Goal: Task Accomplishment & Management: Use online tool/utility

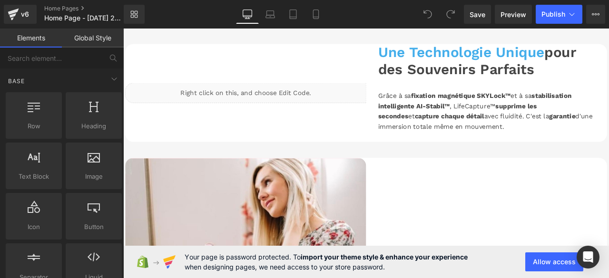
scroll to position [1047, 0]
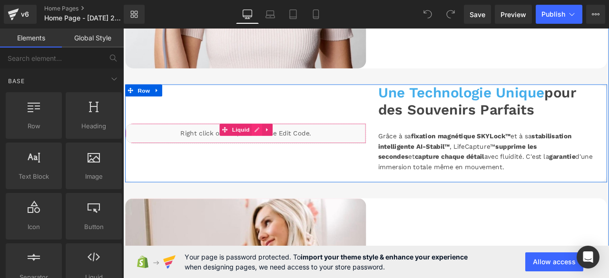
click at [279, 141] on div "Liquid" at bounding box center [268, 153] width 285 height 24
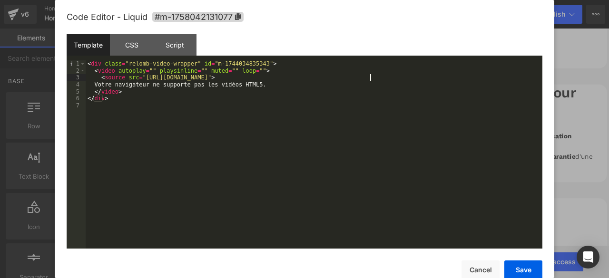
click at [370, 79] on div "< div class = "relomb-video-wrapper" id = "m-1744034835343" > < video autoplay …" at bounding box center [314, 161] width 457 height 202
click at [527, 268] on button "Save" at bounding box center [523, 270] width 38 height 19
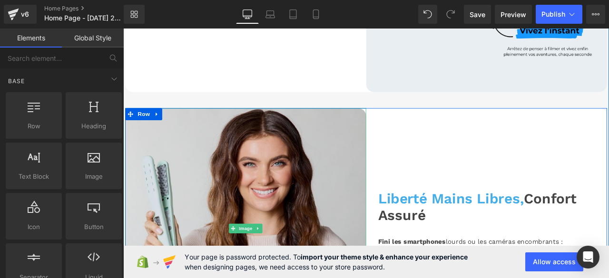
scroll to position [809, 0]
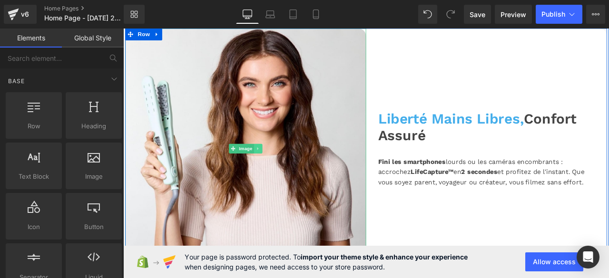
click at [281, 168] on icon at bounding box center [283, 171] width 5 height 6
click at [285, 168] on icon at bounding box center [287, 170] width 5 height 5
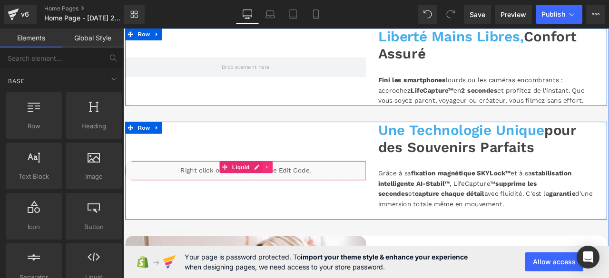
click at [291, 189] on icon at bounding box center [294, 192] width 7 height 7
click at [285, 189] on icon at bounding box center [288, 192] width 7 height 7
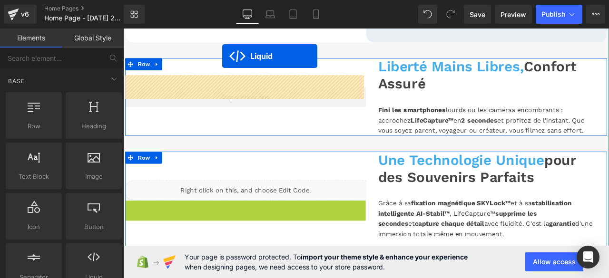
scroll to position [716, 0]
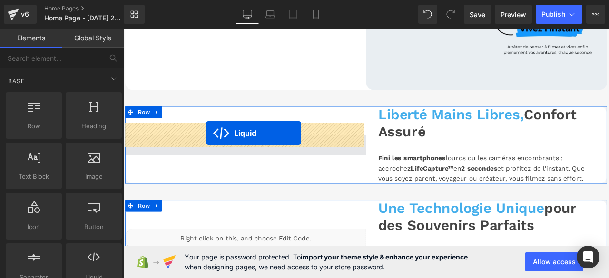
drag, startPoint x: 241, startPoint y: 122, endPoint x: 221, endPoint y: 153, distance: 36.8
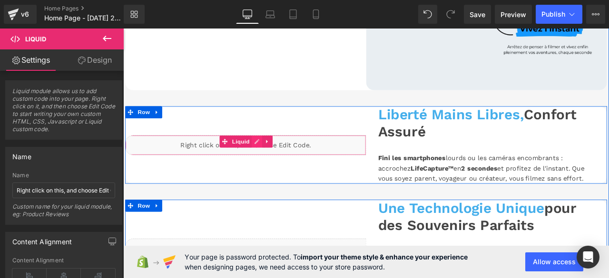
click at [278, 155] on div "Liquid" at bounding box center [268, 167] width 285 height 24
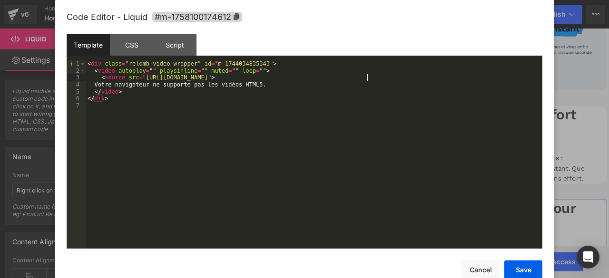
click at [369, 79] on div "< div class = "relomb-video-wrapper" id = "m-1744034835343" > < video autoplay …" at bounding box center [314, 161] width 457 height 202
drag, startPoint x: 335, startPoint y: 81, endPoint x: 141, endPoint y: 79, distance: 193.2
click at [141, 79] on div "< div class = "relomb-video-wrapper" id = "m-1744034835343" > < video autoplay …" at bounding box center [314, 161] width 457 height 202
click at [145, 79] on div "< div class = "relomb-video-wrapper" id = "m-1744034835343" > < video autoplay …" at bounding box center [314, 161] width 457 height 202
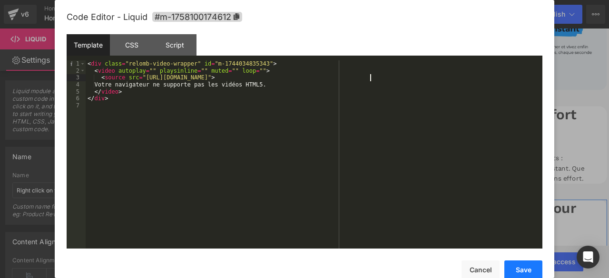
click at [530, 265] on button "Save" at bounding box center [523, 270] width 38 height 19
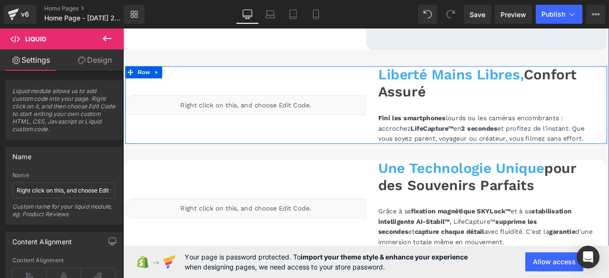
scroll to position [811, 0]
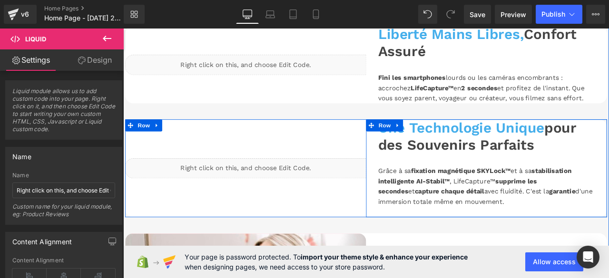
click at [412, 171] on div "Une Technologie Unique pour des Souvenirs Parfaits Heading Grâce à sa fixation …" at bounding box center [553, 195] width 285 height 116
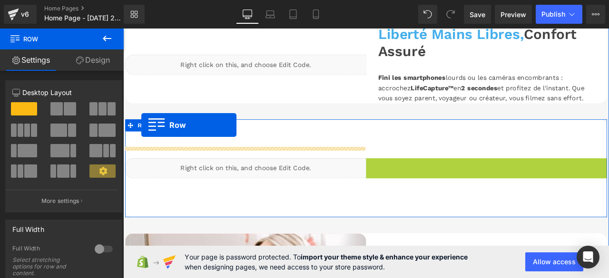
drag, startPoint x: 414, startPoint y: 133, endPoint x: 145, endPoint y: 143, distance: 269.5
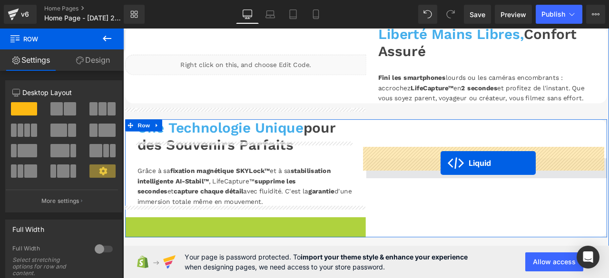
drag, startPoint x: 219, startPoint y: 247, endPoint x: 500, endPoint y: 188, distance: 286.9
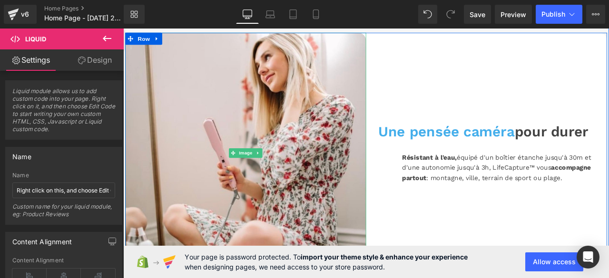
scroll to position [1002, 0]
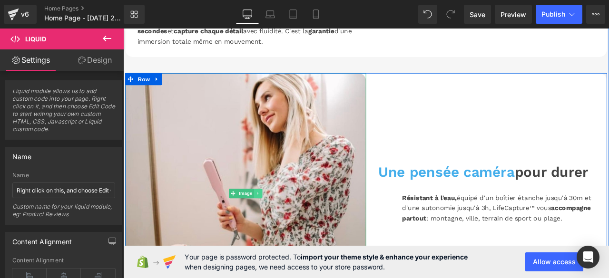
click at [282, 223] on icon at bounding box center [282, 224] width 1 height 3
click at [285, 222] on icon at bounding box center [287, 224] width 5 height 5
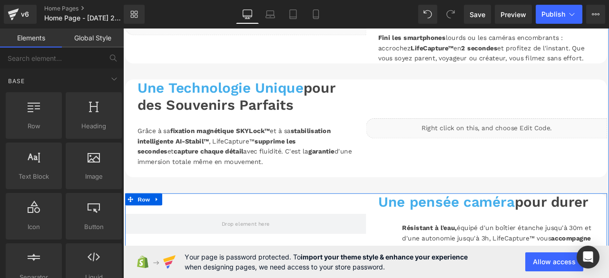
scroll to position [811, 0]
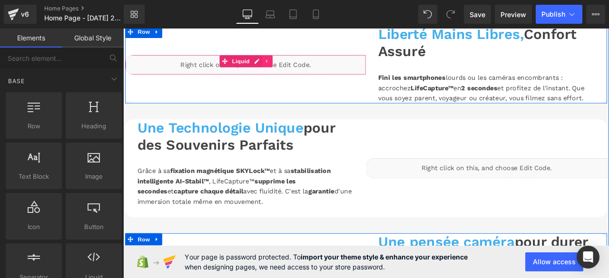
click at [291, 64] on icon at bounding box center [294, 67] width 7 height 7
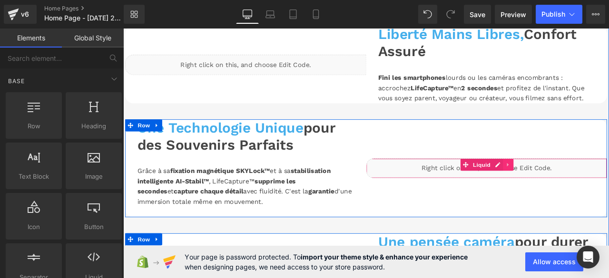
click at [578, 188] on icon at bounding box center [579, 190] width 2 height 4
click at [570, 187] on icon at bounding box center [573, 190] width 7 height 7
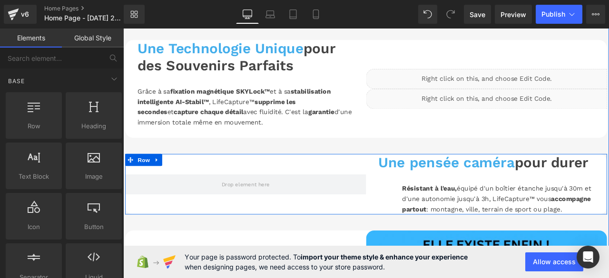
scroll to position [925, 0]
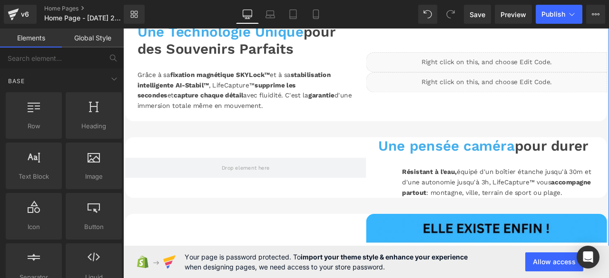
click at [530, 80] on div "Liquid" at bounding box center [553, 92] width 285 height 24
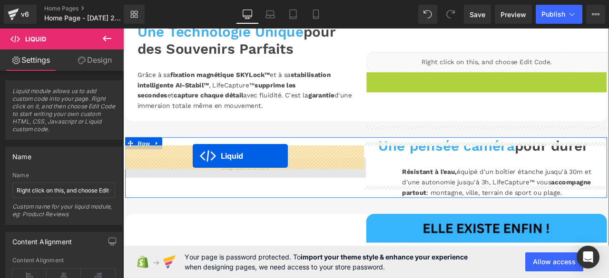
drag, startPoint x: 524, startPoint y: 74, endPoint x: 206, endPoint y: 180, distance: 336.0
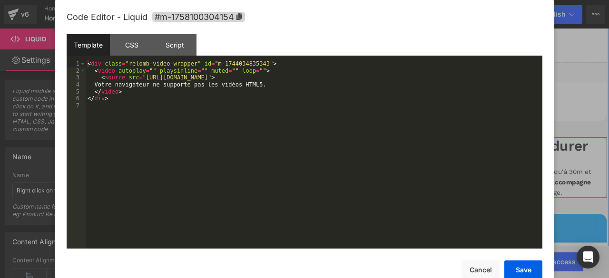
click at [278, 182] on div "Liquid" at bounding box center [268, 194] width 285 height 24
click at [370, 79] on div "< div class = "relomb-video-wrapper" id = "m-1744034835343" > < video autoplay …" at bounding box center [314, 161] width 457 height 202
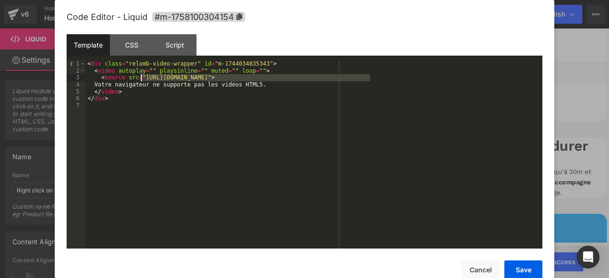
drag, startPoint x: 342, startPoint y: 79, endPoint x: 141, endPoint y: 81, distance: 200.8
click at [141, 81] on div "< div class = "relomb-video-wrapper" id = "m-1744034835343" > < video autoplay …" at bounding box center [314, 161] width 457 height 202
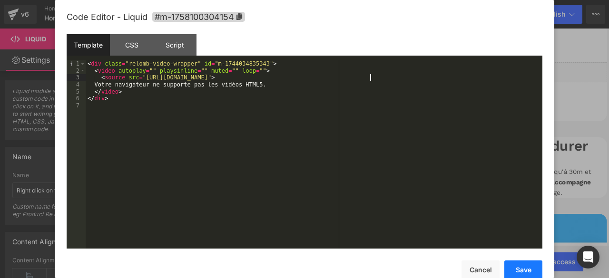
click at [529, 269] on button "Save" at bounding box center [523, 270] width 38 height 19
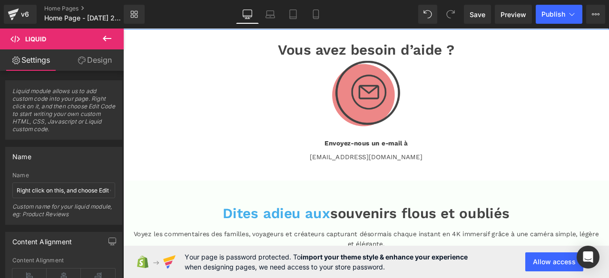
scroll to position [1687, 0]
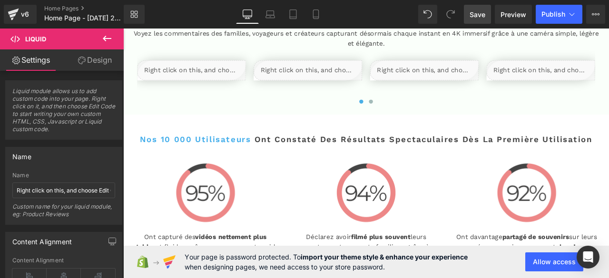
click at [484, 12] on span "Save" at bounding box center [478, 15] width 16 height 10
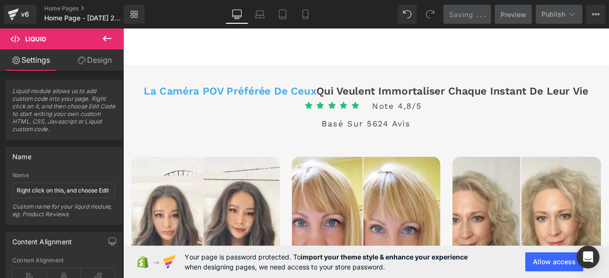
scroll to position [2210, 0]
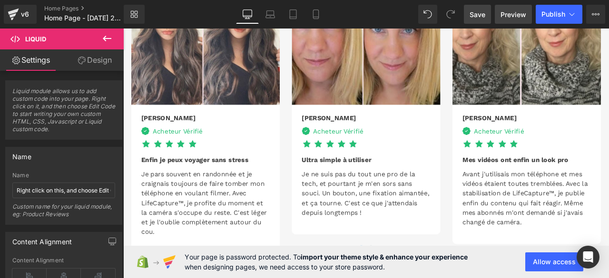
click at [513, 17] on span "Preview" at bounding box center [514, 15] width 26 height 10
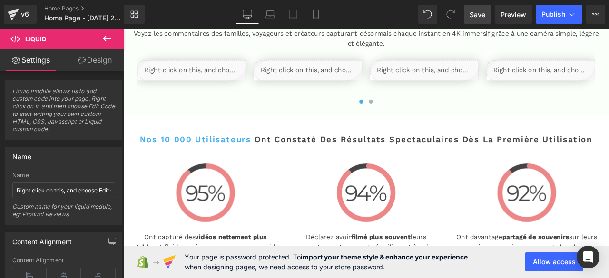
scroll to position [1592, 0]
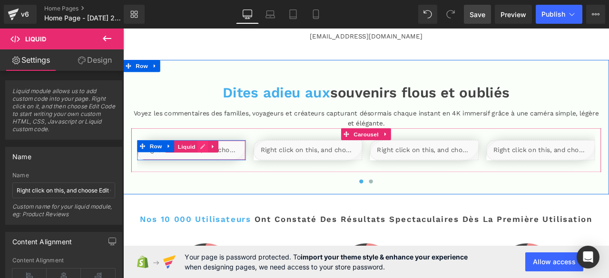
click at [215, 161] on div "Liquid" at bounding box center [204, 173] width 128 height 24
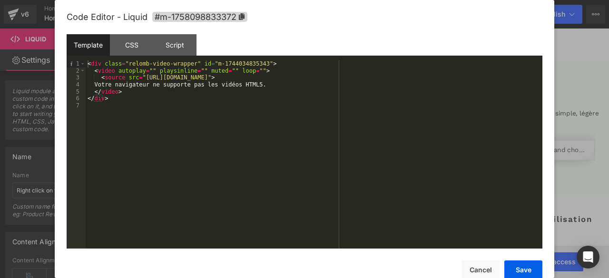
click at [370, 79] on div "< div class = "relomb-video-wrapper" id = "m-1744034835343" > < video autoplay …" at bounding box center [314, 161] width 457 height 202
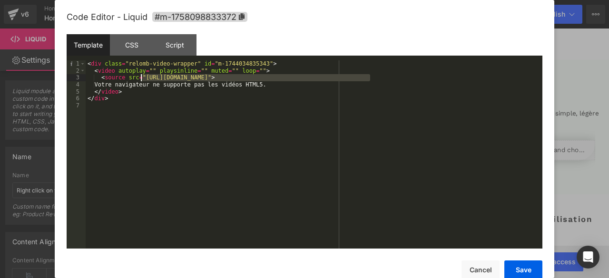
drag, startPoint x: 370, startPoint y: 79, endPoint x: 140, endPoint y: 80, distance: 230.3
click at [140, 80] on div "< div class = "relomb-video-wrapper" id = "m-1744034835343" > < video autoplay …" at bounding box center [314, 161] width 457 height 202
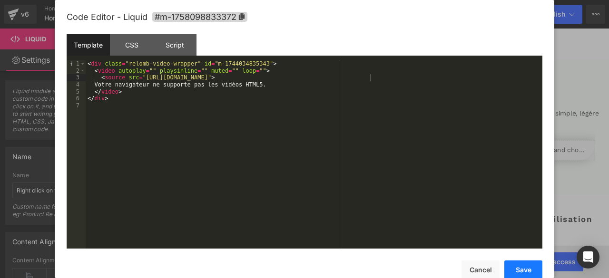
click at [512, 270] on button "Save" at bounding box center [523, 270] width 38 height 19
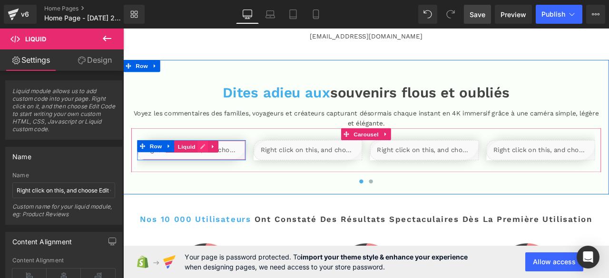
click at [215, 161] on div "Liquid" at bounding box center [204, 173] width 128 height 24
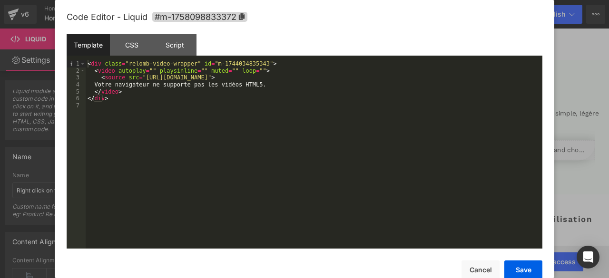
click at [370, 79] on div "< div class = "relomb-video-wrapper" id = "m-1744034835343" > < video autoplay …" at bounding box center [314, 161] width 457 height 202
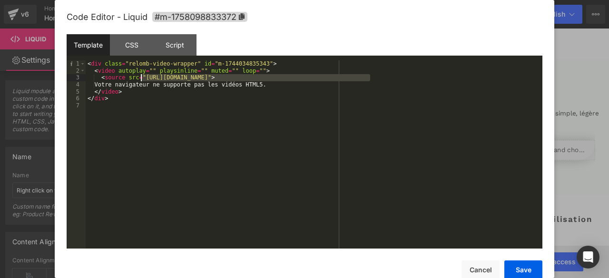
drag, startPoint x: 370, startPoint y: 79, endPoint x: 142, endPoint y: 81, distance: 228.4
click at [142, 81] on div "< div class = "relomb-video-wrapper" id = "m-1744034835343" > < video autoplay …" at bounding box center [314, 161] width 457 height 202
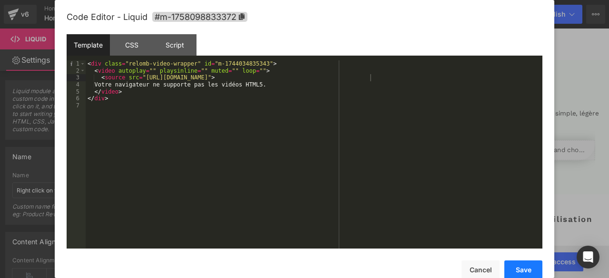
click at [518, 267] on button "Save" at bounding box center [523, 270] width 38 height 19
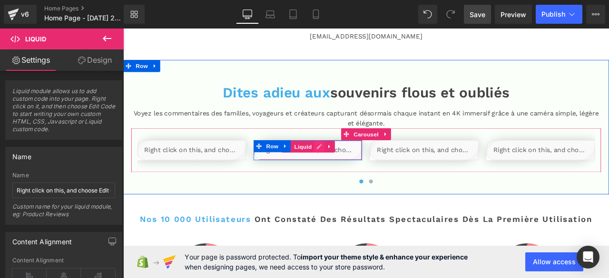
click at [352, 161] on div "Liquid" at bounding box center [342, 173] width 128 height 24
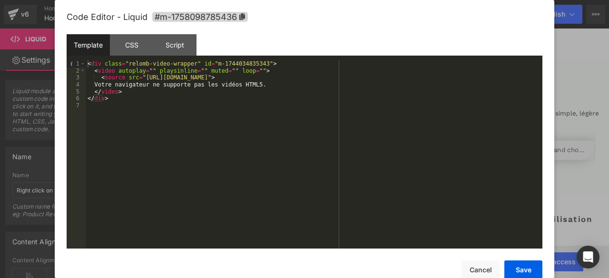
click at [371, 79] on div "< div class = "relomb-video-wrapper" id = "m-1744034835343" > < video autoplay …" at bounding box center [314, 161] width 457 height 202
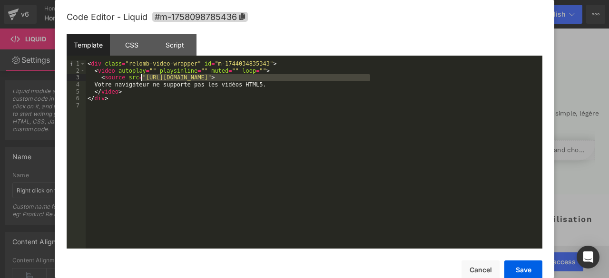
drag, startPoint x: 371, startPoint y: 79, endPoint x: 141, endPoint y: 81, distance: 229.8
click at [141, 81] on div "< div class = "relomb-video-wrapper" id = "m-1744034835343" > < video autoplay …" at bounding box center [314, 161] width 457 height 202
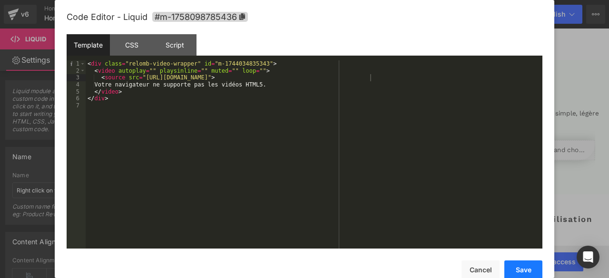
click at [523, 270] on button "Save" at bounding box center [523, 270] width 38 height 19
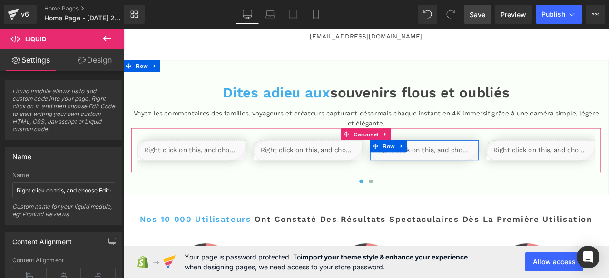
click at [490, 161] on div "Liquid" at bounding box center [480, 173] width 128 height 24
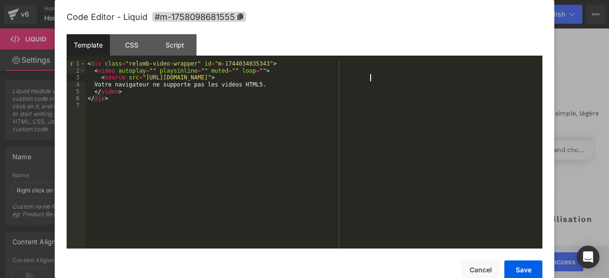
click at [370, 78] on div "< div class = "relomb-video-wrapper" id = "m-1744034835343" > < video autoplay …" at bounding box center [314, 161] width 457 height 202
drag, startPoint x: 370, startPoint y: 78, endPoint x: 140, endPoint y: 81, distance: 230.3
click at [140, 81] on div "< div class = "relomb-video-wrapper" id = "m-1744034835343" > < video autoplay …" at bounding box center [314, 161] width 457 height 202
click at [519, 267] on button "Save" at bounding box center [523, 270] width 38 height 19
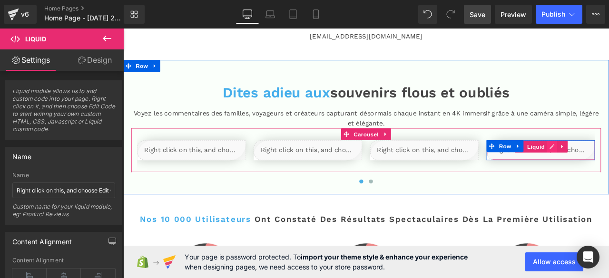
click at [609, 161] on div "Liquid" at bounding box center [618, 173] width 128 height 24
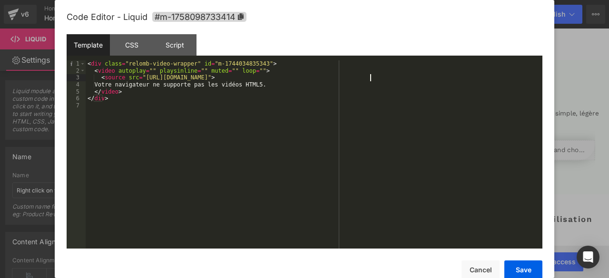
click at [369, 80] on div "< div class = "relomb-video-wrapper" id = "m-1744034835343" > < video autoplay …" at bounding box center [314, 161] width 457 height 202
drag, startPoint x: 370, startPoint y: 78, endPoint x: 141, endPoint y: 79, distance: 228.9
click at [141, 79] on div "< div class = "relomb-video-wrapper" id = "m-1744034835343" > < video autoplay …" at bounding box center [314, 161] width 457 height 202
click at [512, 266] on button "Save" at bounding box center [523, 270] width 38 height 19
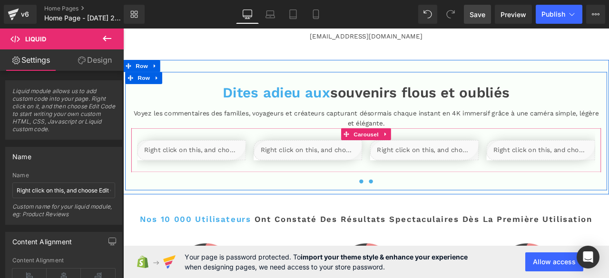
click at [412, 206] on button at bounding box center [416, 211] width 11 height 10
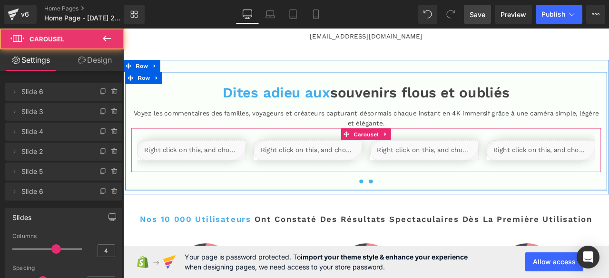
click at [403, 208] on span at bounding box center [405, 210] width 5 height 5
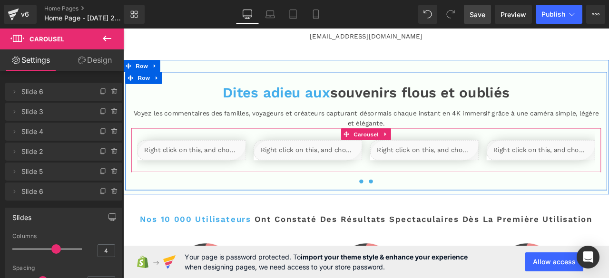
click at [414, 208] on span at bounding box center [416, 210] width 5 height 5
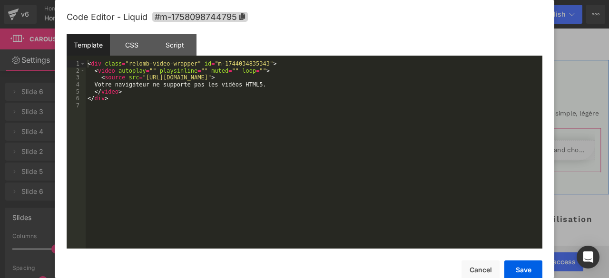
click at [490, 161] on div "Liquid" at bounding box center [480, 173] width 128 height 24
click at [369, 78] on div "< div class = "relomb-video-wrapper" id = "m-1744034835343" > < video autoplay …" at bounding box center [314, 161] width 457 height 202
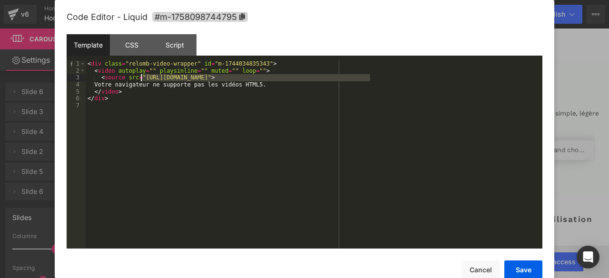
drag, startPoint x: 369, startPoint y: 78, endPoint x: 142, endPoint y: 79, distance: 227.5
click at [142, 79] on div "< div class = "relomb-video-wrapper" id = "m-1744034835343" > < video autoplay …" at bounding box center [314, 161] width 457 height 202
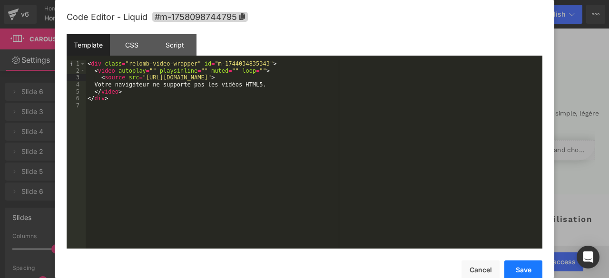
click at [530, 266] on button "Save" at bounding box center [523, 270] width 38 height 19
click at [369, 79] on div "< div class = "relomb-video-wrapper" id = "m-1744034835343" > < video autoplay …" at bounding box center [314, 161] width 457 height 202
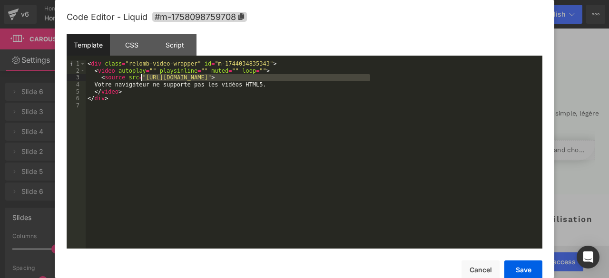
drag, startPoint x: 370, startPoint y: 79, endPoint x: 140, endPoint y: 76, distance: 230.3
click at [140, 76] on div "< div class = "relomb-video-wrapper" id = "m-1744034835343" > < video autoplay …" at bounding box center [314, 161] width 457 height 202
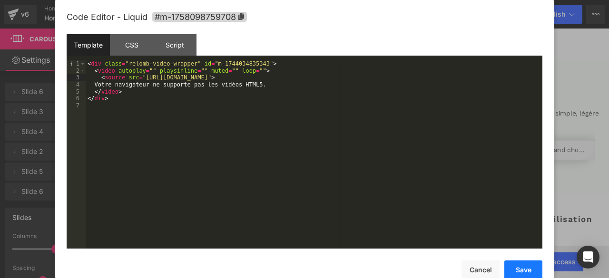
click at [512, 266] on button "Save" at bounding box center [523, 270] width 38 height 19
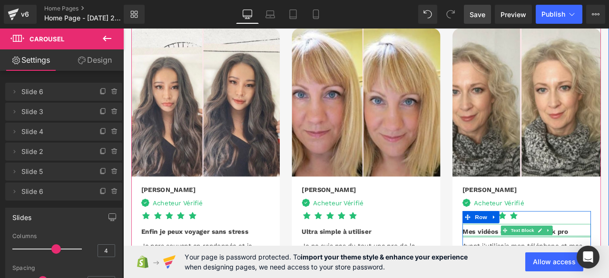
scroll to position [2029, 0]
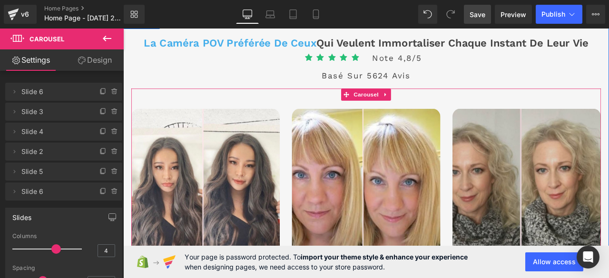
click at [569, 196] on img at bounding box center [601, 212] width 176 height 176
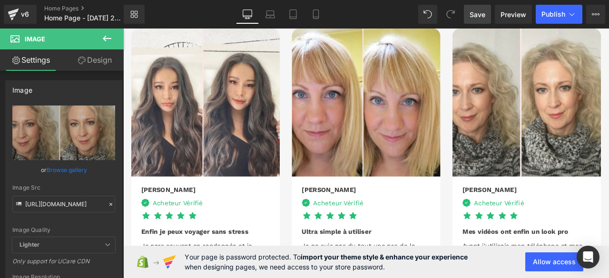
scroll to position [2362, 0]
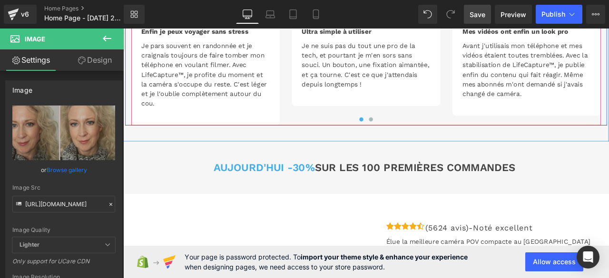
drag, startPoint x: 415, startPoint y: 120, endPoint x: 406, endPoint y: 149, distance: 29.9
click at [415, 131] on button at bounding box center [416, 136] width 11 height 10
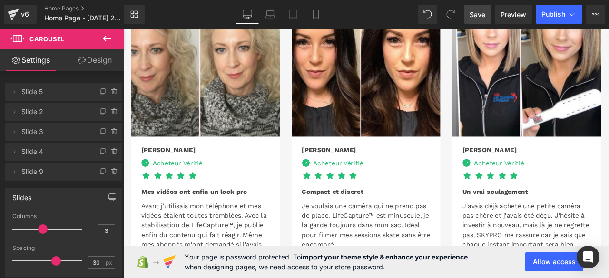
scroll to position [2267, 0]
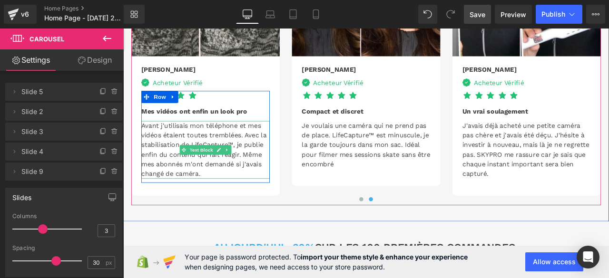
click at [247, 149] on font "Avant j'utilisais mon téléphone et mes vidéos étaient toutes tremblées. Avec la…" at bounding box center [219, 172] width 148 height 66
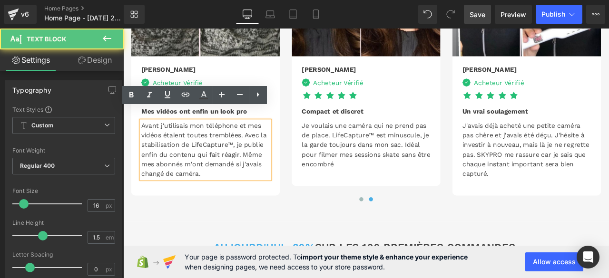
click at [250, 153] on font "Avant j'utilisais mon téléphone et mes vidéos étaient toutes tremblées. Avec la…" at bounding box center [219, 172] width 148 height 66
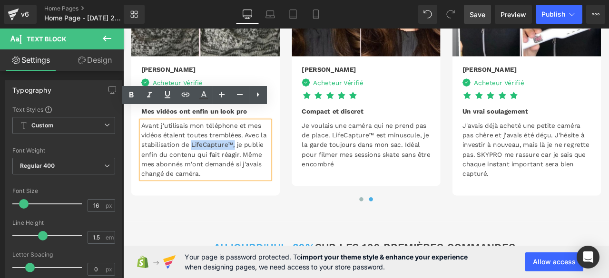
drag, startPoint x: 250, startPoint y: 153, endPoint x: 212, endPoint y: 149, distance: 37.8
click at [212, 149] on font "Avant j'utilisais mon téléphone et mes vidéos étaient toutes tremblées. Avec la…" at bounding box center [219, 172] width 148 height 66
copy font "LifeCapture™,"
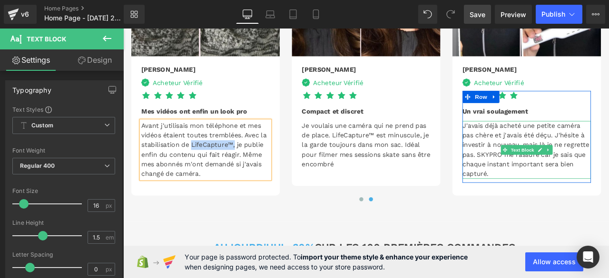
click at [566, 164] on font "J'avais déjà acheté une petite caméra pas chère et j'avais été déçu. J'hésite à…" at bounding box center [600, 172] width 150 height 66
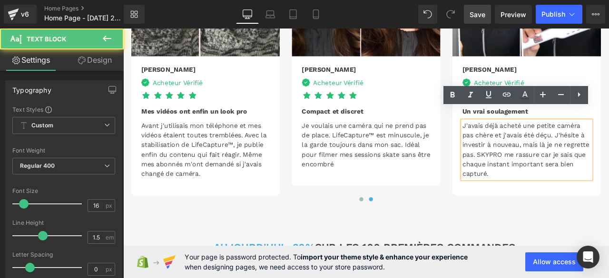
click at [571, 165] on font "J'avais déjà acheté une petite caméra pas chère et j'avais été déçu. J'hésite à…" at bounding box center [600, 172] width 150 height 66
click at [568, 165] on font "J'avais déjà acheté une petite caméra pas chère et j'avais été déçu. J'hésite à…" at bounding box center [600, 172] width 150 height 66
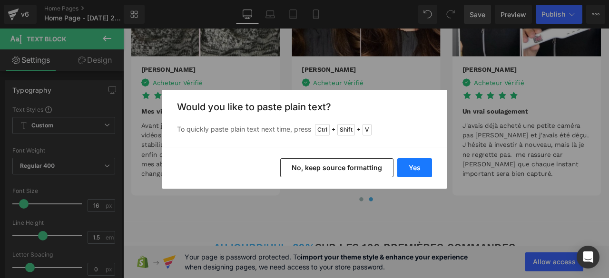
click at [418, 162] on button "Yes" at bounding box center [414, 167] width 35 height 19
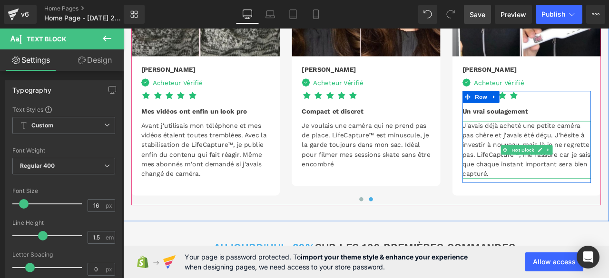
click at [539, 164] on font "J'avais déjà acheté une petite caméra pas chère et j'avais été déçu. J'hésite à…" at bounding box center [601, 172] width 152 height 66
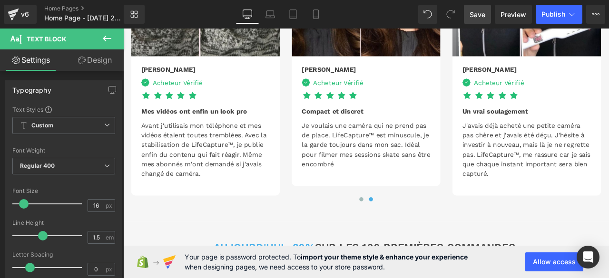
click at [475, 17] on span "Save" at bounding box center [478, 15] width 16 height 10
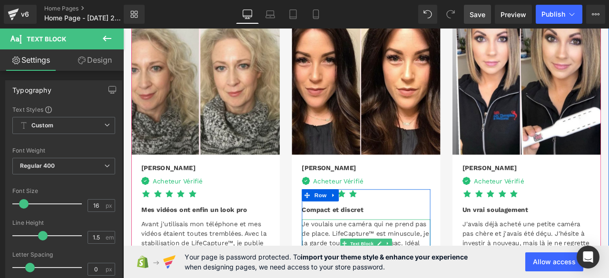
scroll to position [2198, 0]
